Goal: Information Seeking & Learning: Learn about a topic

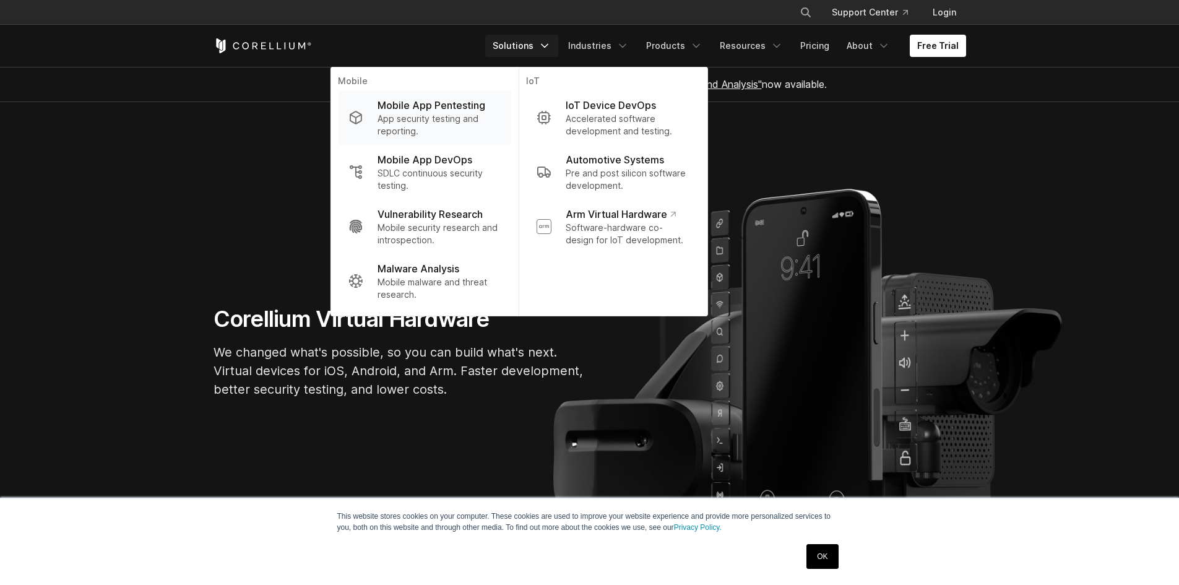
click at [463, 113] on p "App security testing and reporting." at bounding box center [438, 125] width 123 height 25
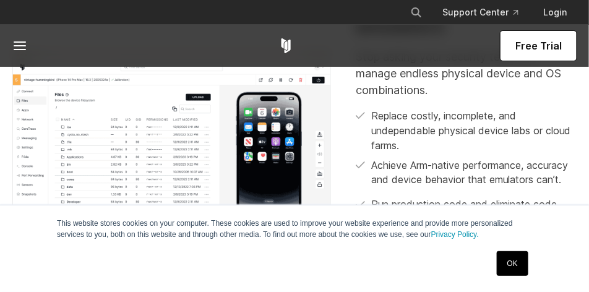
scroll to position [433, 0]
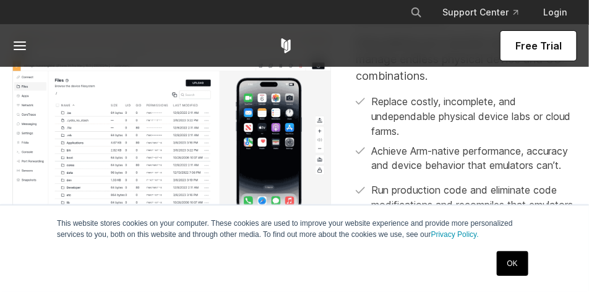
drag, startPoint x: 510, startPoint y: 264, endPoint x: 491, endPoint y: 263, distance: 19.8
click at [510, 264] on link "OK" at bounding box center [513, 263] width 32 height 25
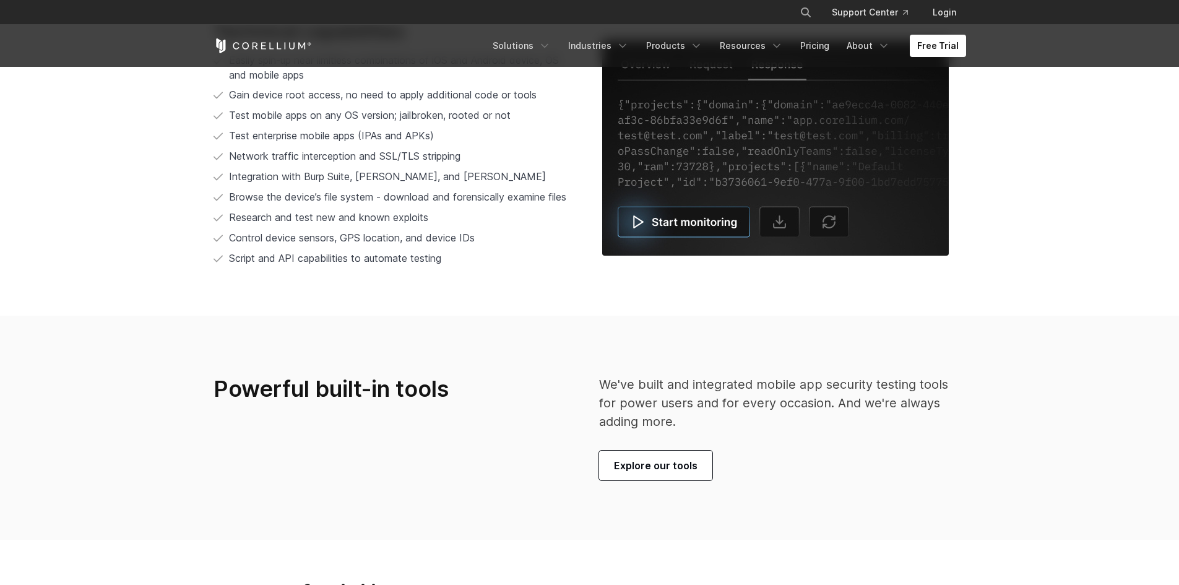
scroll to position [2444, 0]
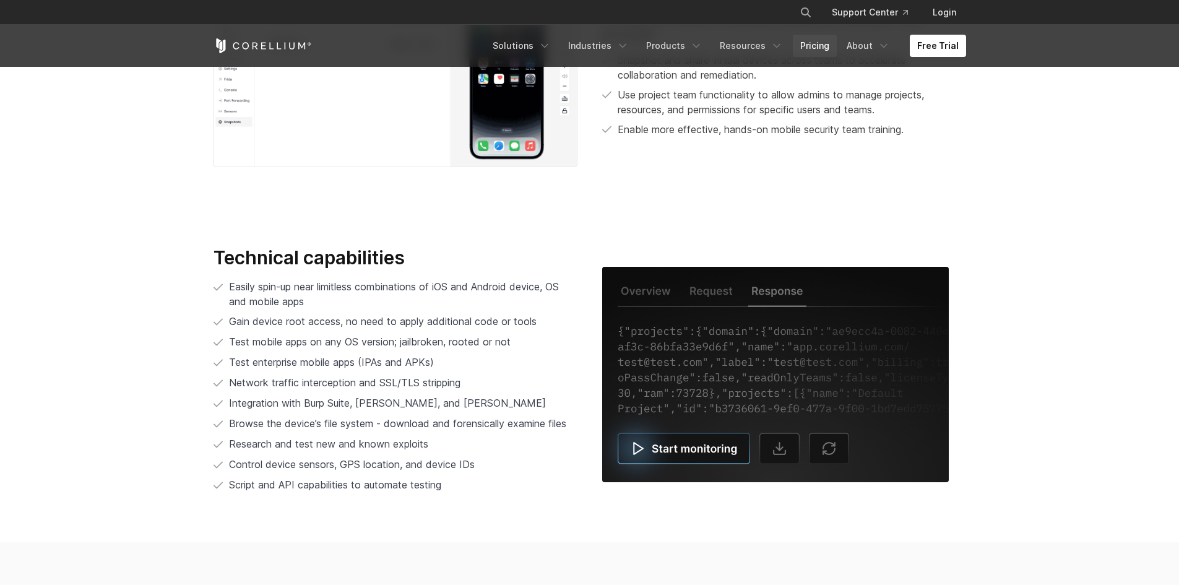
click at [809, 44] on link "Pricing" at bounding box center [815, 46] width 44 height 22
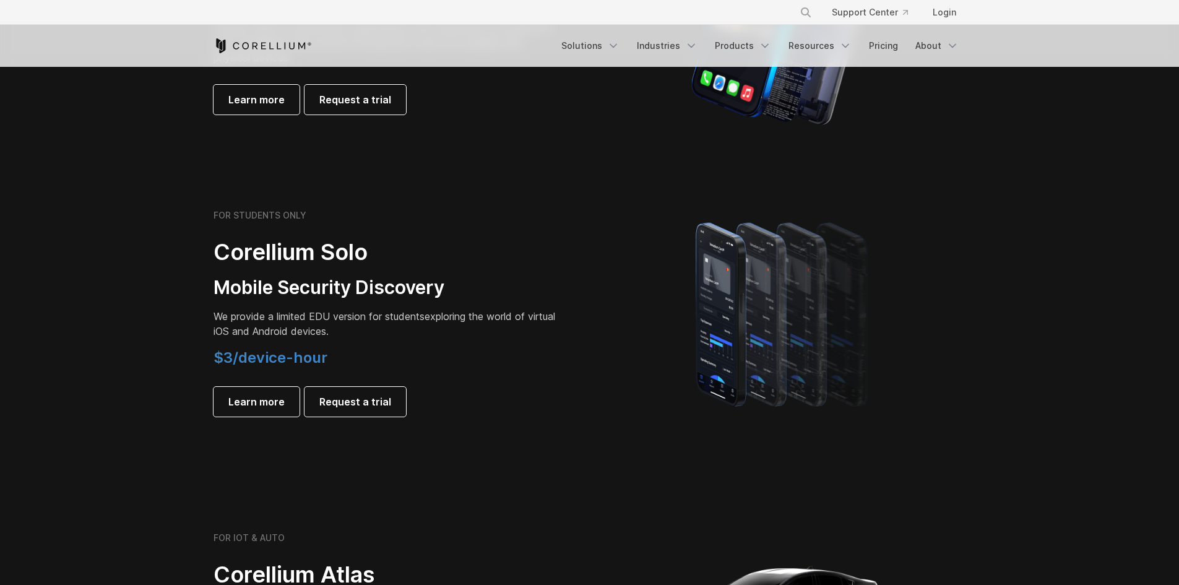
scroll to position [681, 0]
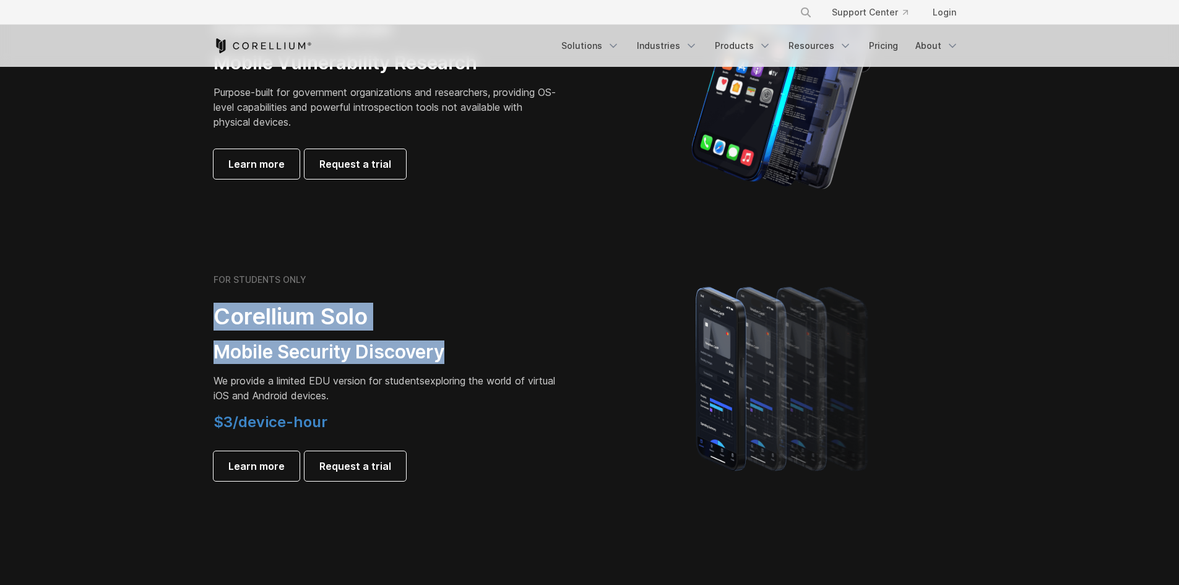
drag, startPoint x: 208, startPoint y: 316, endPoint x: 491, endPoint y: 351, distance: 285.5
click at [491, 351] on div "FOR STUDENTS ONLY Corellium Solo Mobile Security Discovery We provide a limited…" at bounding box center [395, 377] width 389 height 207
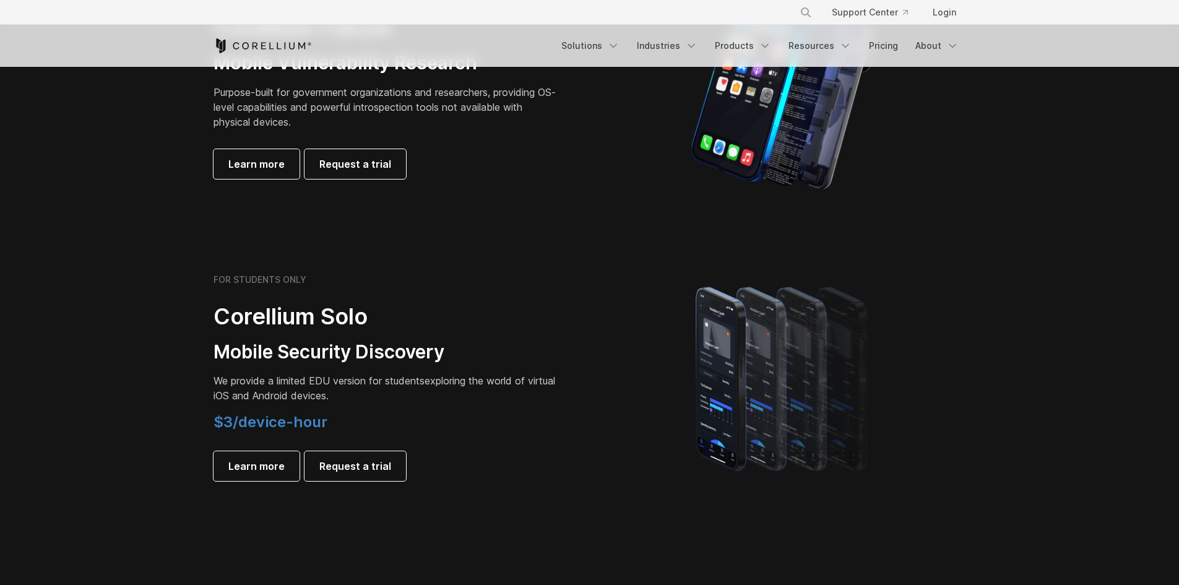
click at [405, 376] on span "We provide a limited EDU version for students" at bounding box center [318, 380] width 211 height 12
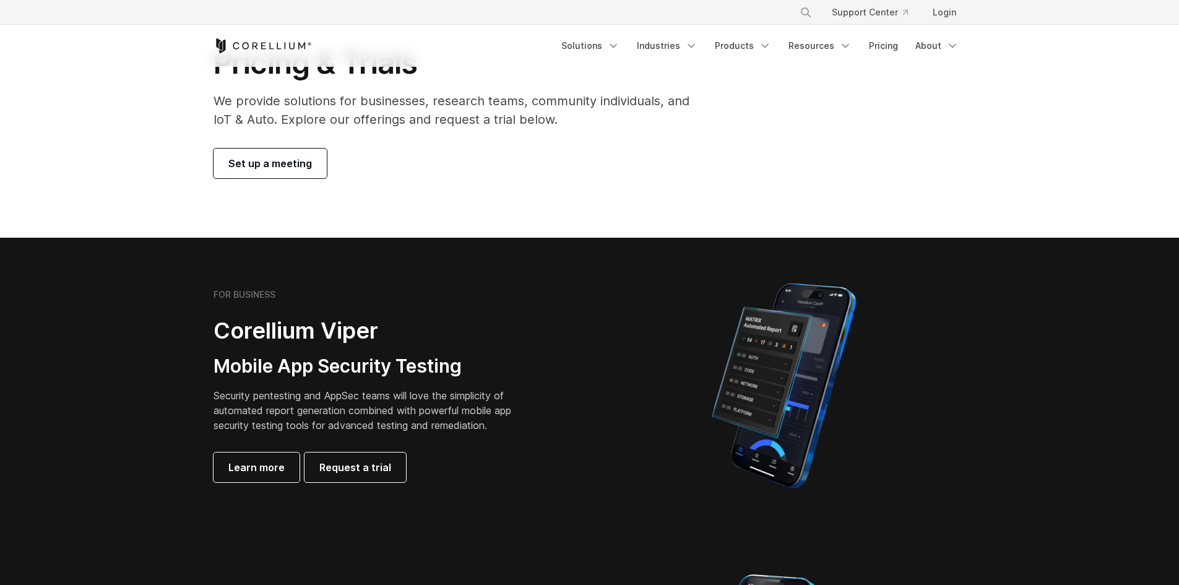
scroll to position [0, 0]
